Goal: Task Accomplishment & Management: Use online tool/utility

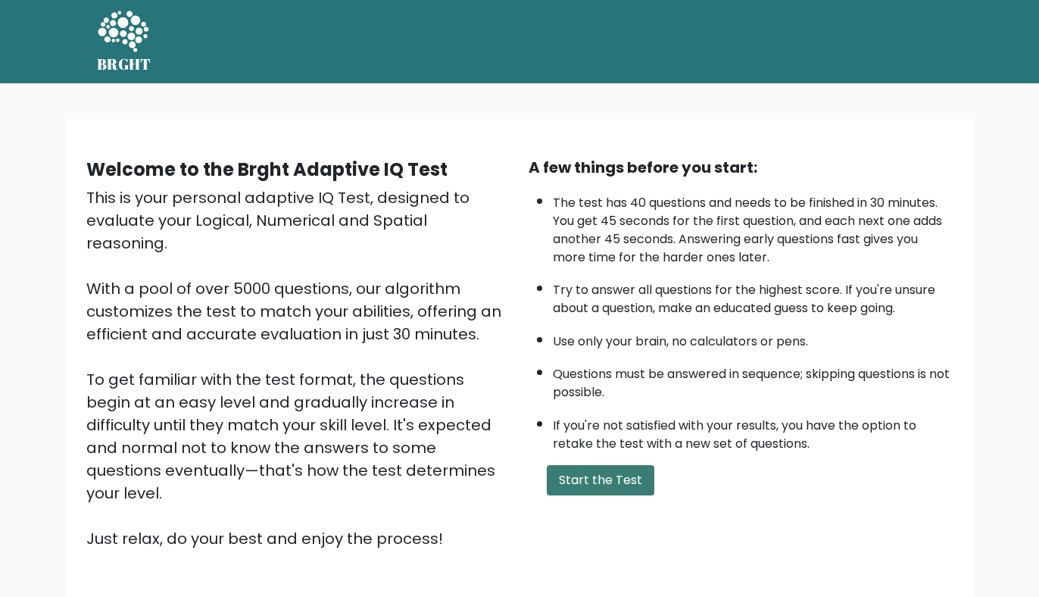
click at [603, 481] on button "Start the Test" at bounding box center [601, 480] width 108 height 30
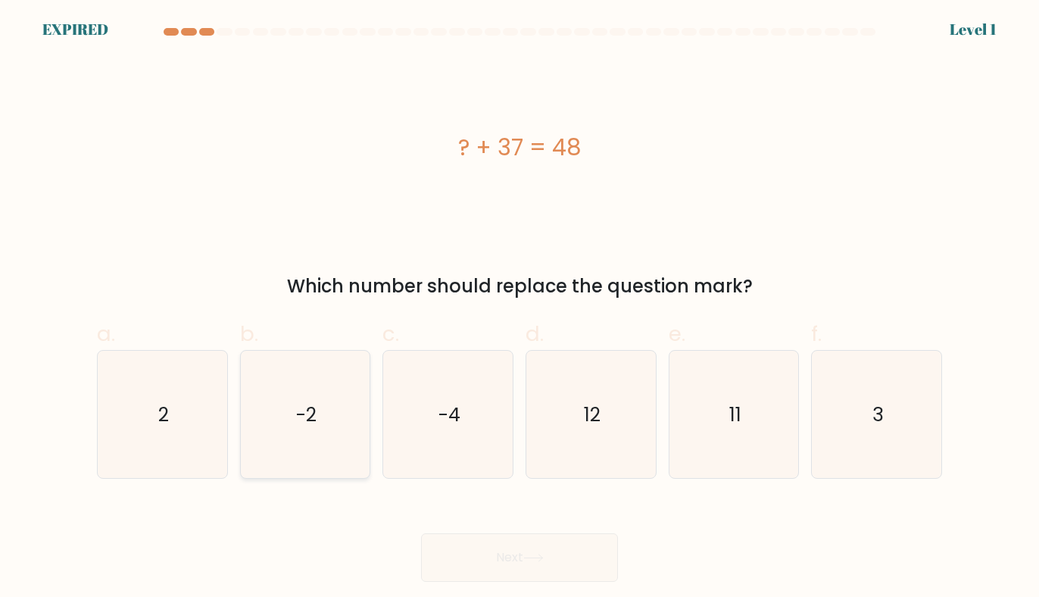
click at [297, 448] on icon "-2" at bounding box center [305, 414] width 127 height 127
click at [520, 308] on input "b. -2" at bounding box center [520, 303] width 1 height 10
radio input "true"
